Goal: Navigation & Orientation: Understand site structure

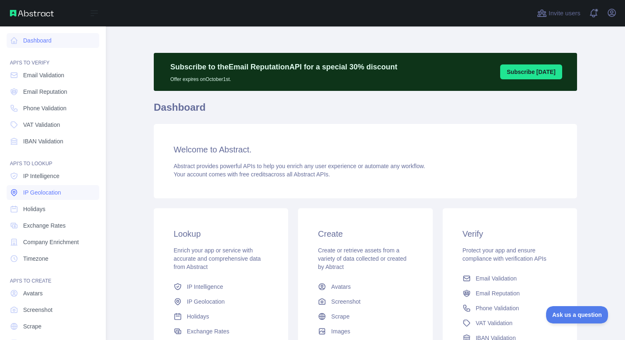
scroll to position [24, 0]
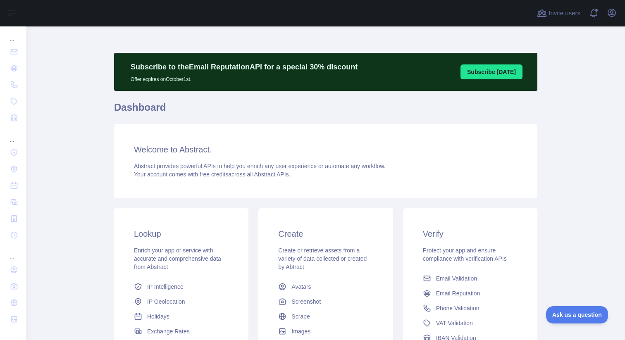
click at [618, 19] on div "Open user menu" at bounding box center [611, 13] width 13 height 14
click at [607, 11] on icon "button" at bounding box center [612, 13] width 10 height 10
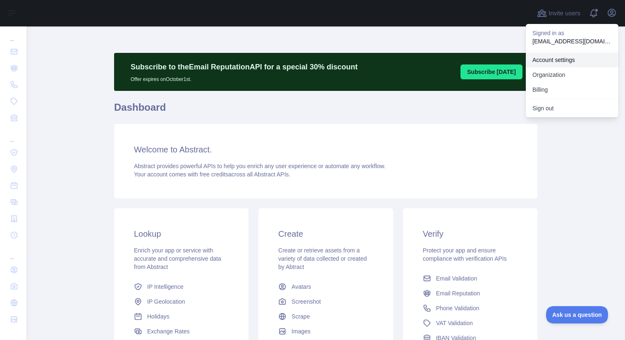
click at [564, 60] on link "Account settings" at bounding box center [572, 59] width 93 height 15
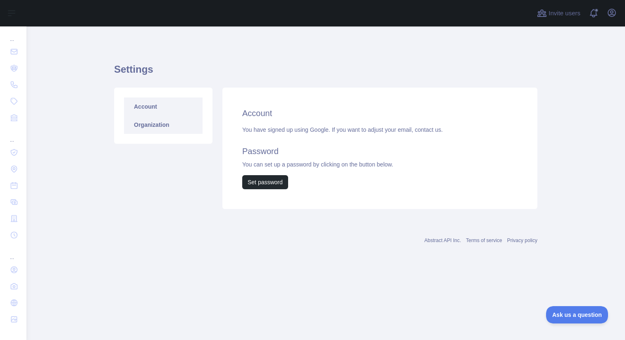
click at [167, 127] on link "Organization" at bounding box center [163, 125] width 79 height 18
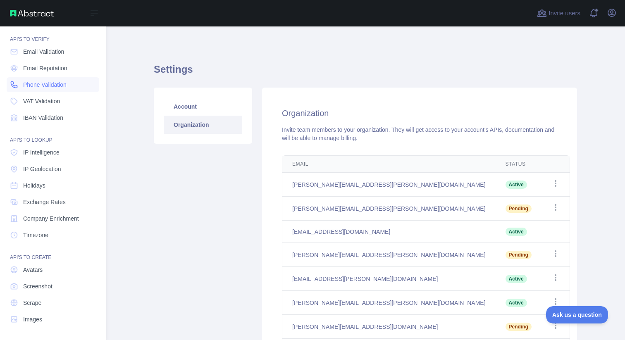
click at [51, 84] on span "Phone Validation" at bounding box center [44, 85] width 43 height 8
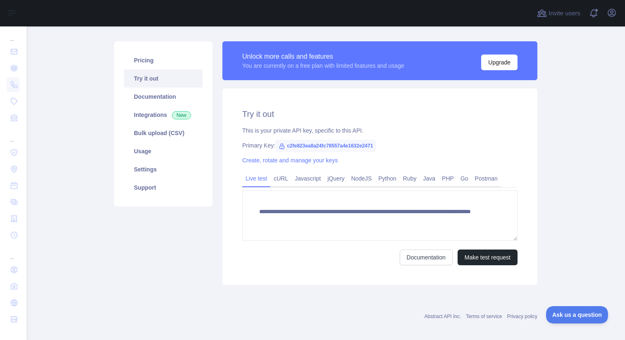
scroll to position [85, 0]
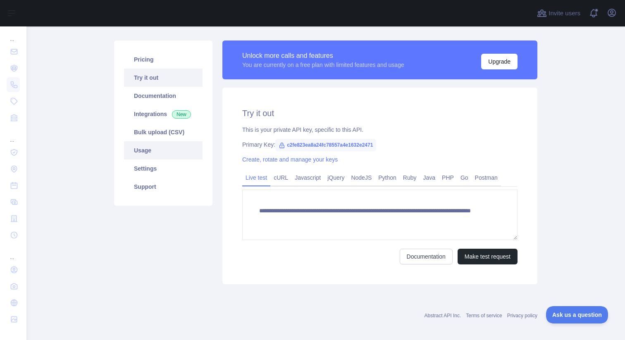
click at [152, 152] on link "Usage" at bounding box center [163, 150] width 79 height 18
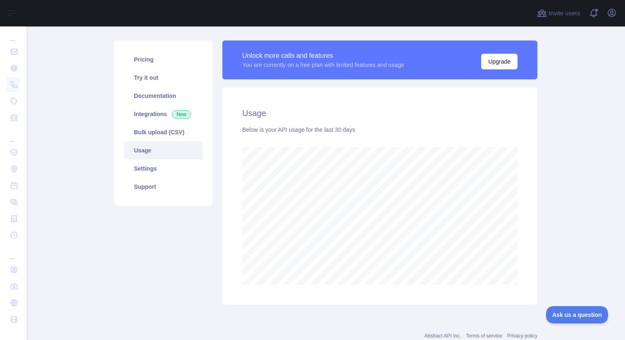
scroll to position [314, 599]
click at [151, 174] on link "Settings" at bounding box center [163, 169] width 79 height 18
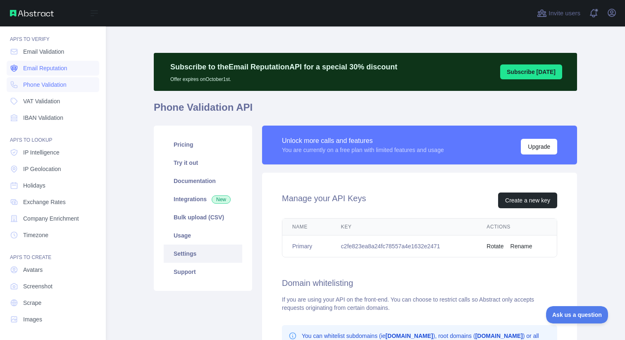
click at [33, 68] on span "Email Reputation" at bounding box center [45, 68] width 44 height 8
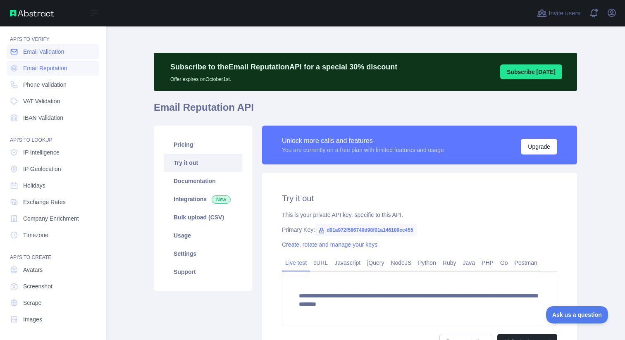
click at [42, 49] on span "Email Validation" at bounding box center [43, 52] width 41 height 8
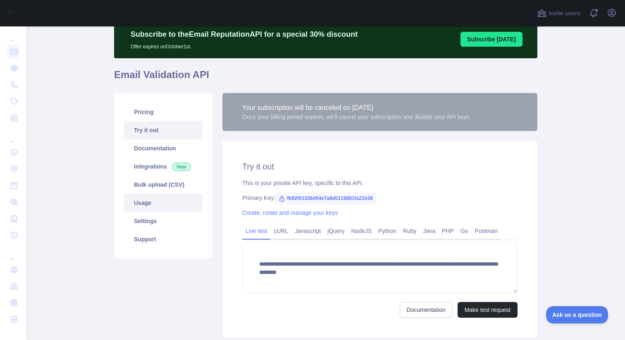
scroll to position [41, 0]
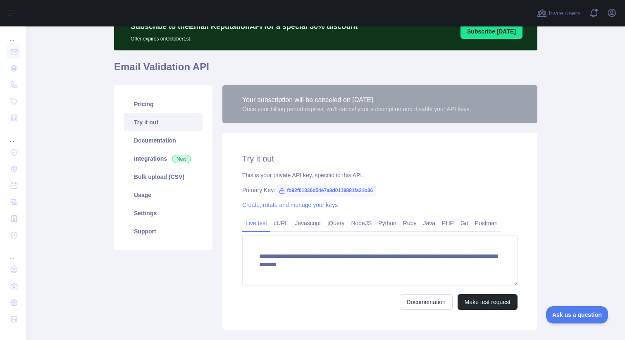
click at [156, 124] on link "Try it out" at bounding box center [163, 122] width 79 height 18
click at [279, 226] on link "cURL" at bounding box center [280, 223] width 21 height 13
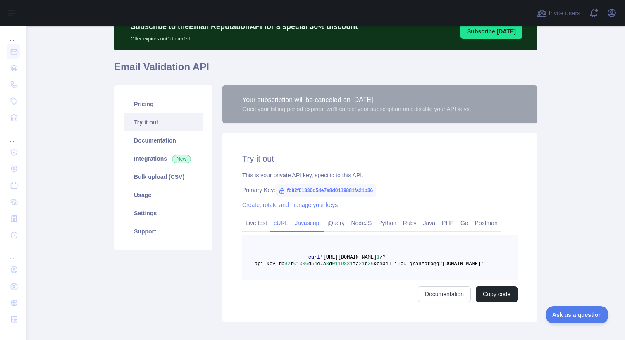
click at [314, 222] on link "Javascript" at bounding box center [307, 223] width 33 height 13
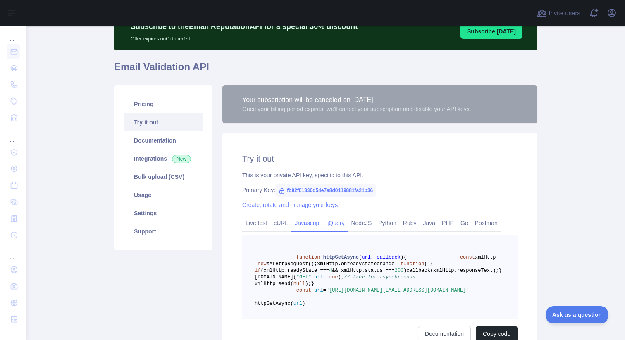
click at [335, 222] on link "jQuery" at bounding box center [336, 223] width 24 height 13
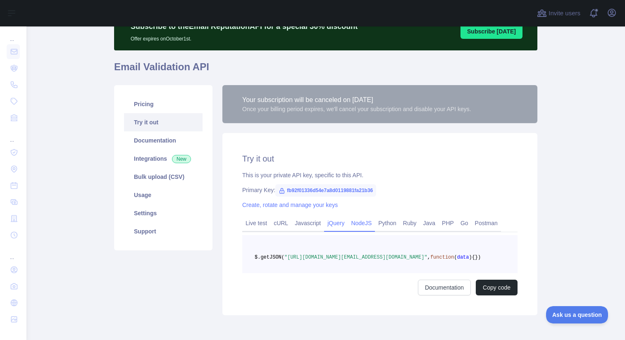
click at [363, 220] on link "NodeJS" at bounding box center [361, 223] width 27 height 13
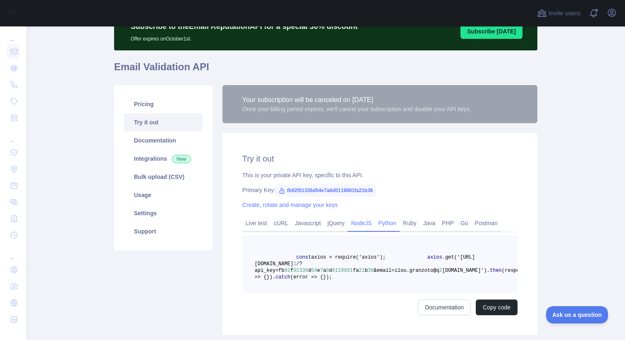
click at [400, 221] on link "Python" at bounding box center [387, 223] width 25 height 13
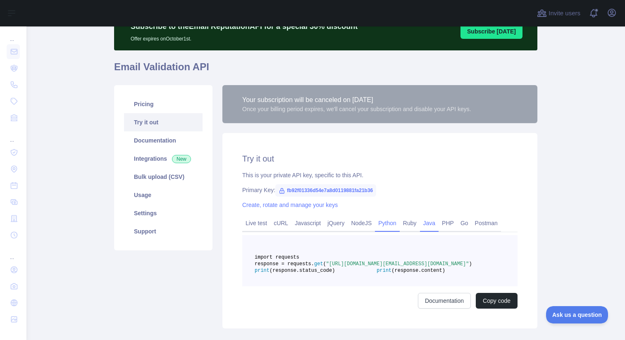
click at [437, 221] on link "Java" at bounding box center [429, 223] width 19 height 13
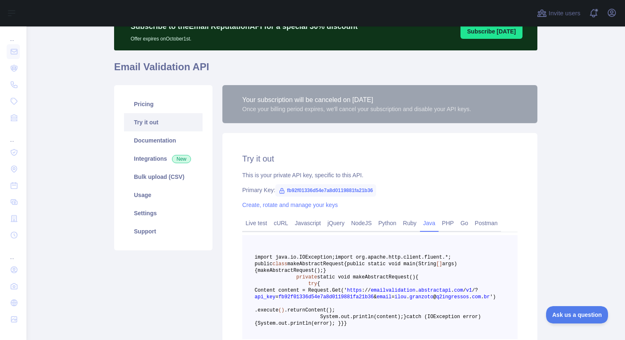
click at [439, 221] on link "Java" at bounding box center [429, 223] width 19 height 13
click at [457, 221] on link "PHP" at bounding box center [448, 223] width 19 height 13
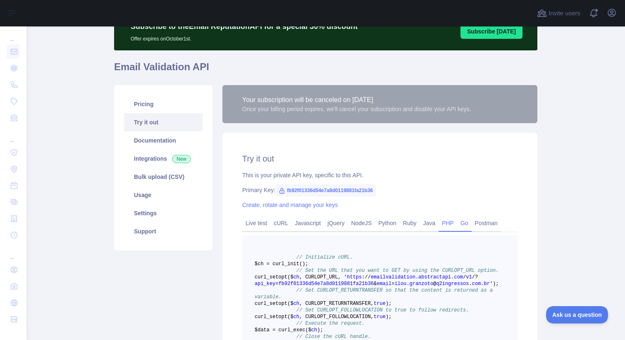
click at [468, 221] on link "Go" at bounding box center [464, 223] width 14 height 13
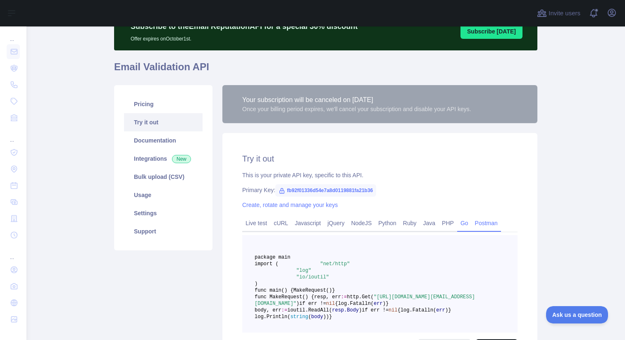
click at [501, 221] on link "Postman" at bounding box center [486, 223] width 29 height 13
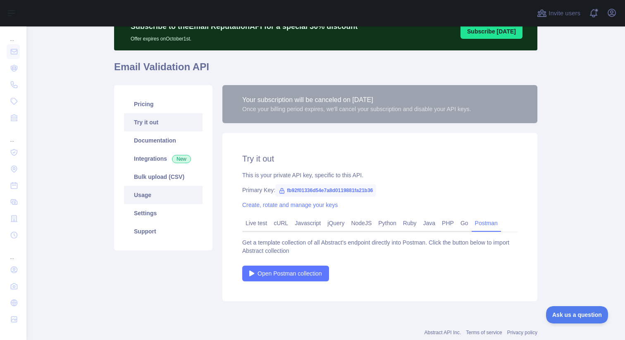
click at [170, 197] on link "Usage" at bounding box center [163, 195] width 79 height 18
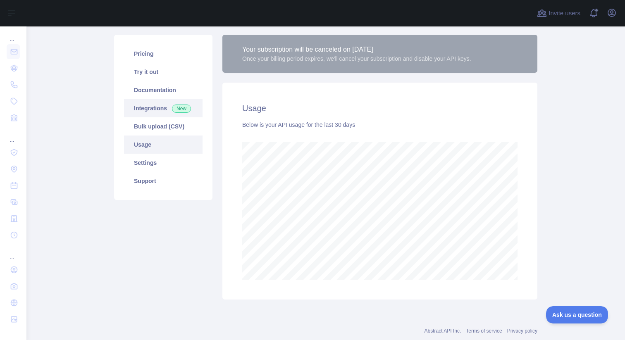
scroll to position [92, 0]
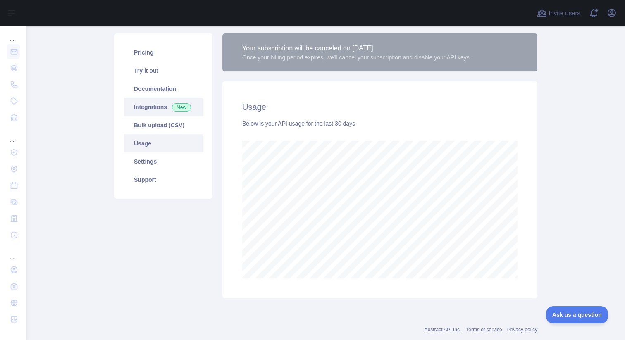
click at [146, 107] on link "Integrations New" at bounding box center [163, 107] width 79 height 18
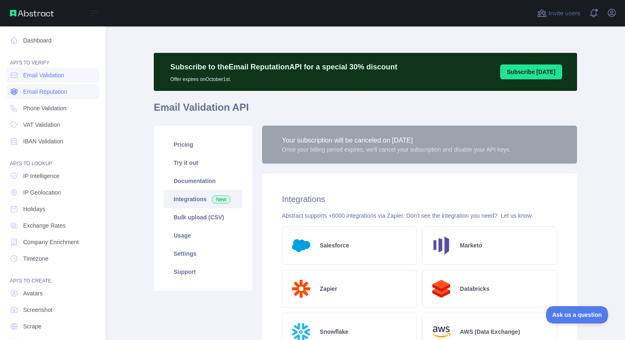
click at [56, 91] on span "Email Reputation" at bounding box center [45, 92] width 44 height 8
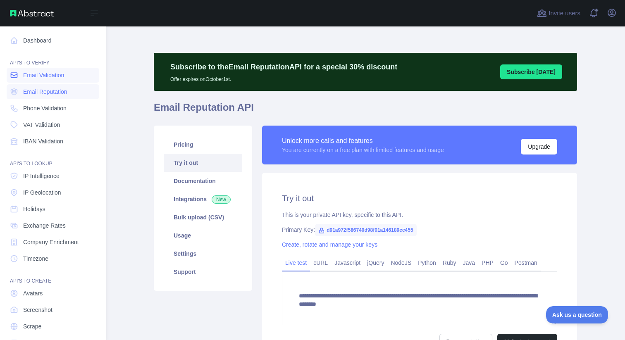
click at [56, 76] on span "Email Validation" at bounding box center [43, 75] width 41 height 8
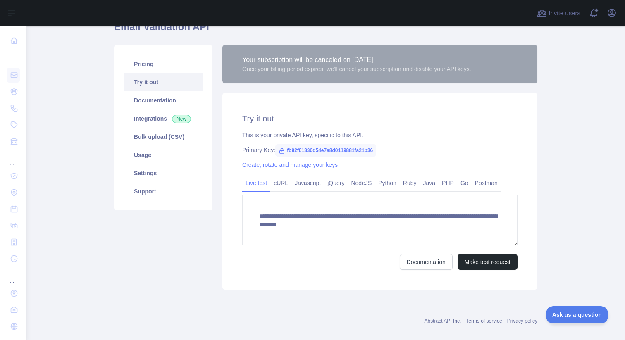
scroll to position [91, 0]
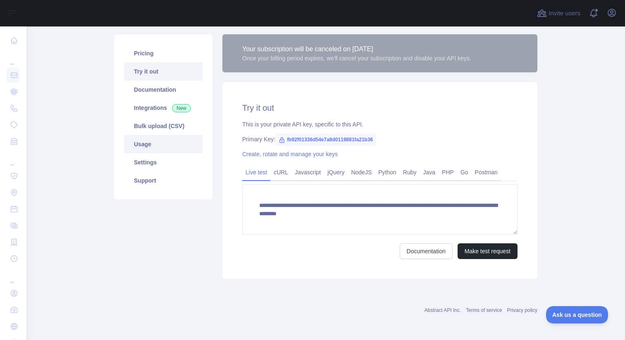
click at [150, 143] on link "Usage" at bounding box center [163, 144] width 79 height 18
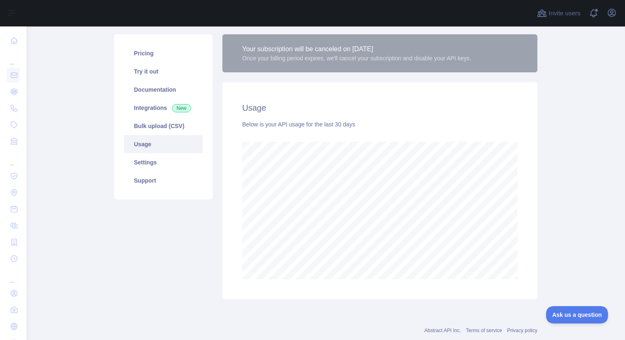
scroll to position [314, 599]
click at [148, 158] on link "Settings" at bounding box center [163, 162] width 79 height 18
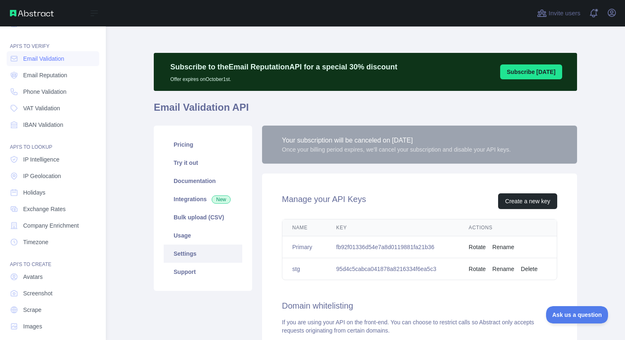
scroll to position [24, 0]
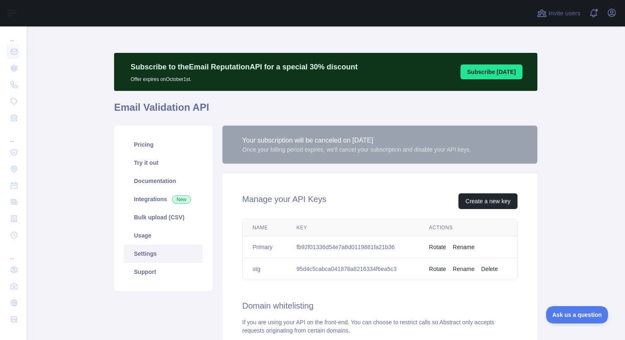
click at [136, 292] on div "Pricing Try it out Documentation Integrations New Bulk upload (CSV) Usage Setti…" at bounding box center [163, 308] width 108 height 365
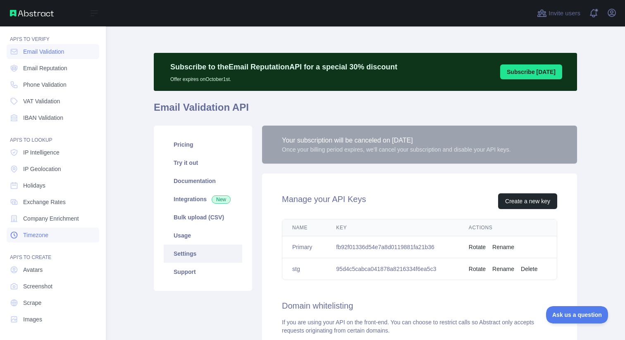
scroll to position [0, 0]
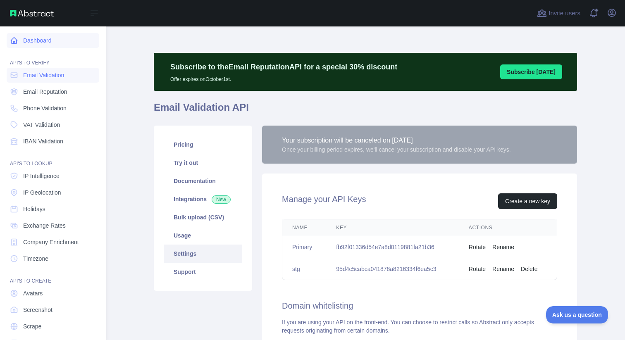
click at [34, 41] on link "Dashboard" at bounding box center [53, 40] width 93 height 15
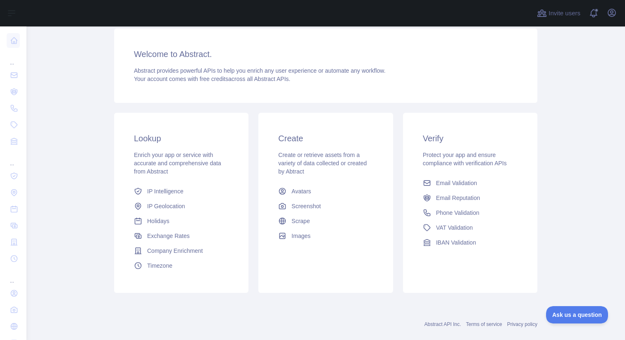
scroll to position [93, 0]
